Goal: Task Accomplishment & Management: Manage account settings

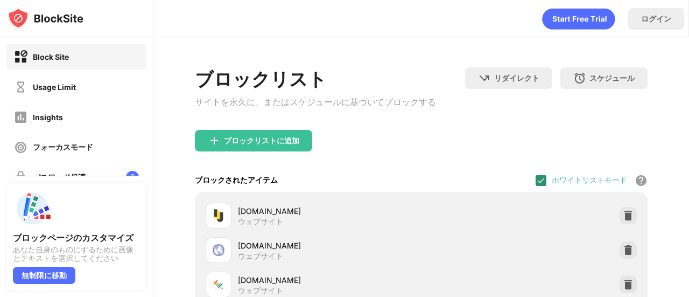
click at [537, 185] on img at bounding box center [541, 180] width 9 height 9
click at [65, 101] on div "Block Site Usage Limit Insights フォーカスモード パスワード保護 カスタムブロックページ 設定 情報" at bounding box center [76, 162] width 153 height 250
click at [72, 90] on div "Usage Limit" at bounding box center [54, 86] width 43 height 9
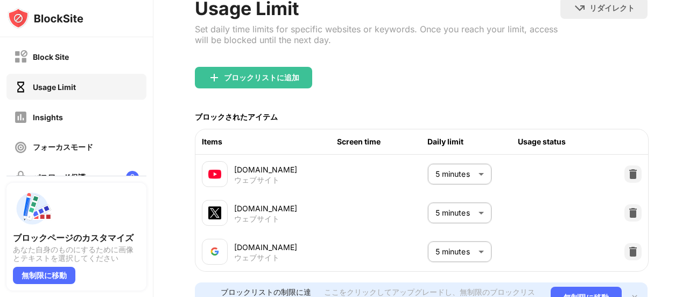
scroll to position [75, 0]
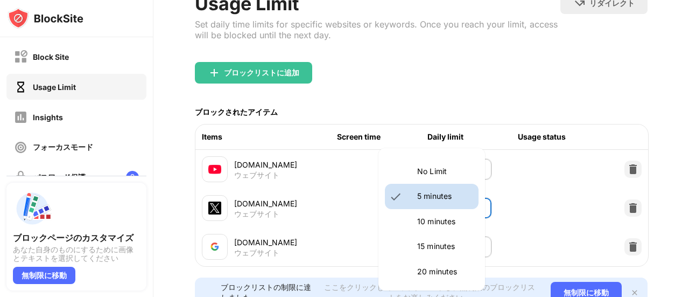
click at [465, 199] on body "Block Site Usage Limit Insights フォーカスモード パスワード保護 カスタムブロックページ 設定 情報 ブロッキング 他のデバイ…" at bounding box center [344, 148] width 689 height 297
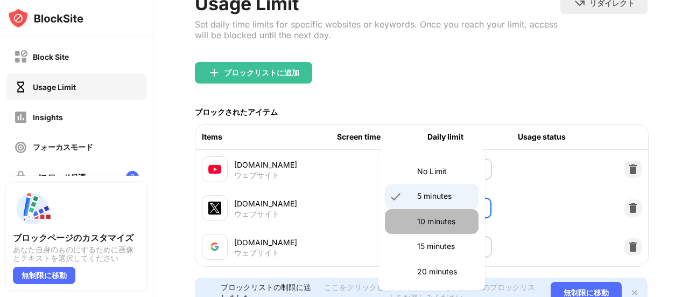
click at [441, 222] on p "10 minutes" at bounding box center [444, 221] width 55 height 12
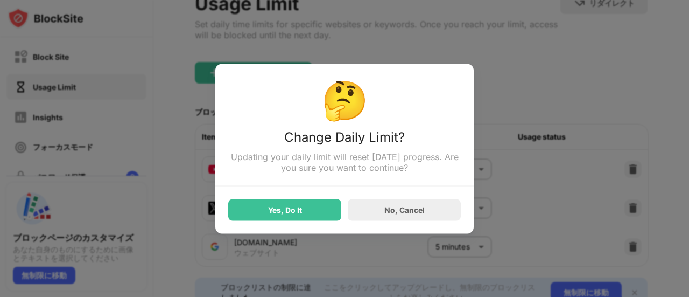
click at [277, 220] on div "Yes, Do It" at bounding box center [284, 210] width 113 height 22
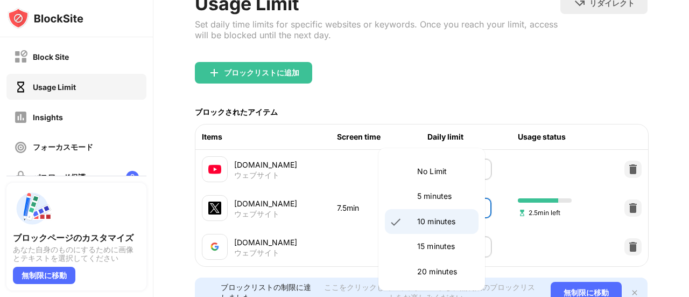
click at [432, 211] on body "Block Site Usage Limit Insights フォーカスモード パスワード保護 カスタムブロックページ 設定 情報 ブロッキング 他のデバイ…" at bounding box center [344, 148] width 689 height 297
click at [428, 241] on p "15 minutes" at bounding box center [444, 246] width 55 height 12
type input "**"
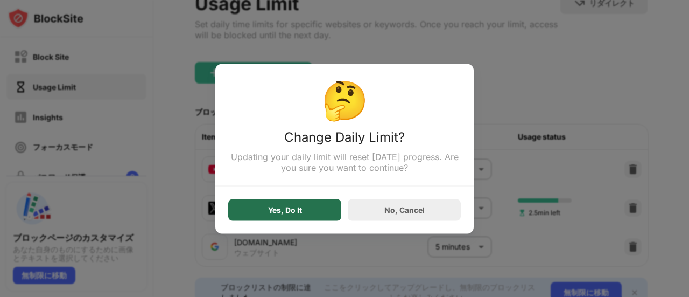
click at [283, 214] on div "Yes, Do It" at bounding box center [285, 209] width 34 height 9
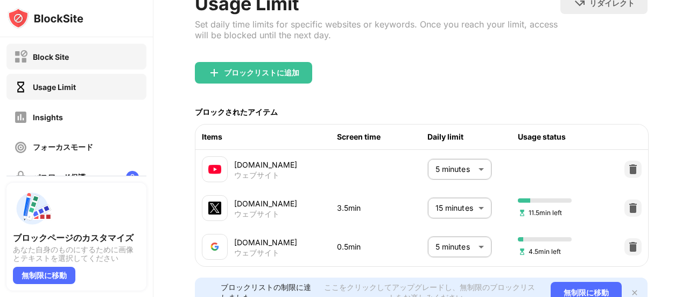
click at [118, 61] on div "Block Site" at bounding box center [76, 57] width 140 height 26
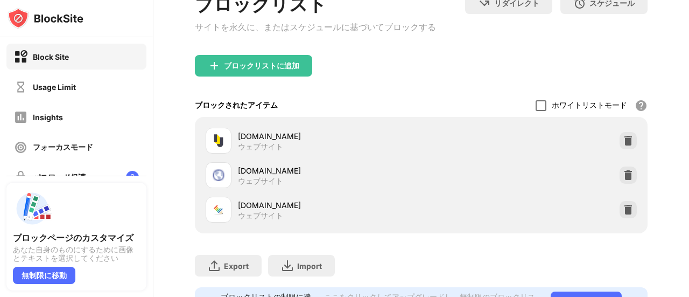
click at [536, 107] on div at bounding box center [541, 105] width 11 height 11
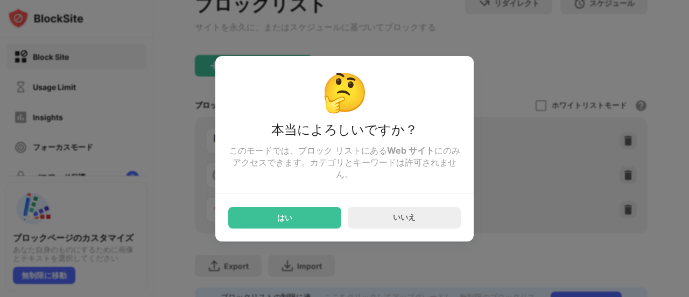
click at [243, 219] on div "はい" at bounding box center [284, 218] width 113 height 22
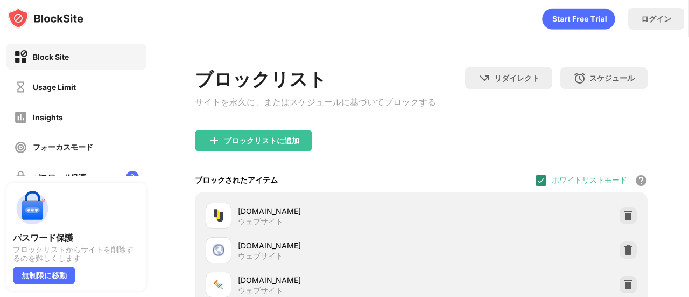
click at [537, 181] on img at bounding box center [541, 180] width 9 height 9
click at [536, 191] on div "ホワイトリストモード ホワイトリスト以外のすべての Web サイトをブロックします。ホワイトリスト モードは URL でのみ機能し、カテゴリやキーワードは含ま…" at bounding box center [592, 180] width 112 height 23
click at [536, 186] on div at bounding box center [541, 180] width 11 height 11
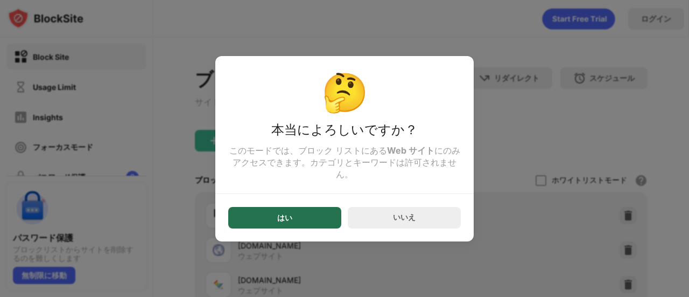
click at [311, 219] on div "はい" at bounding box center [284, 218] width 113 height 22
